Goal: Task Accomplishment & Management: Use online tool/utility

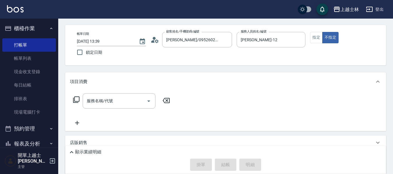
scroll to position [29, 0]
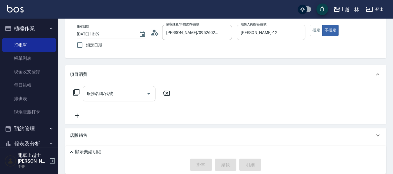
click at [116, 93] on input "服務名稱/代號" at bounding box center [114, 94] width 59 height 10
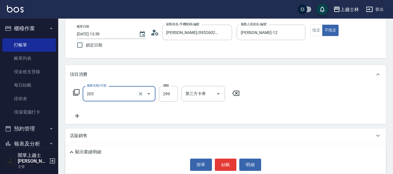
type input "B級洗+剪(203)"
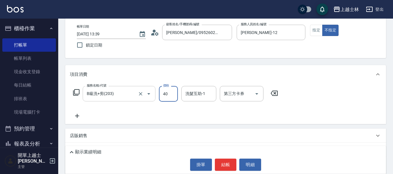
type input "400"
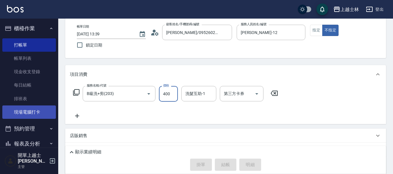
type input "[DATE] 15:31"
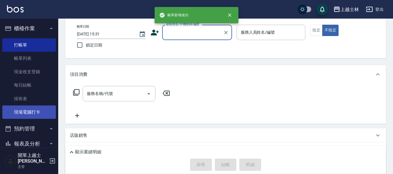
click at [33, 109] on link "現場電腦打卡" at bounding box center [29, 112] width 54 height 13
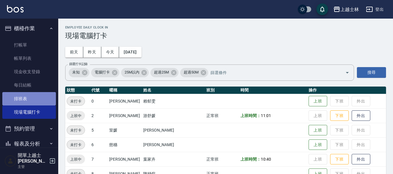
click at [30, 103] on link "排班表" at bounding box center [29, 98] width 54 height 13
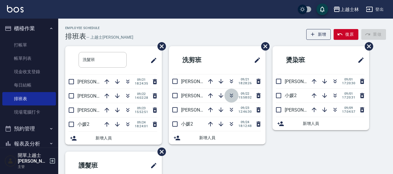
click at [233, 96] on icon "button" at bounding box center [231, 95] width 7 height 7
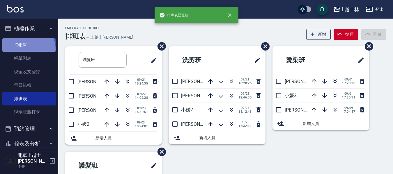
click at [26, 49] on link "打帳單" at bounding box center [29, 44] width 54 height 13
